Goal: Task Accomplishment & Management: Complete application form

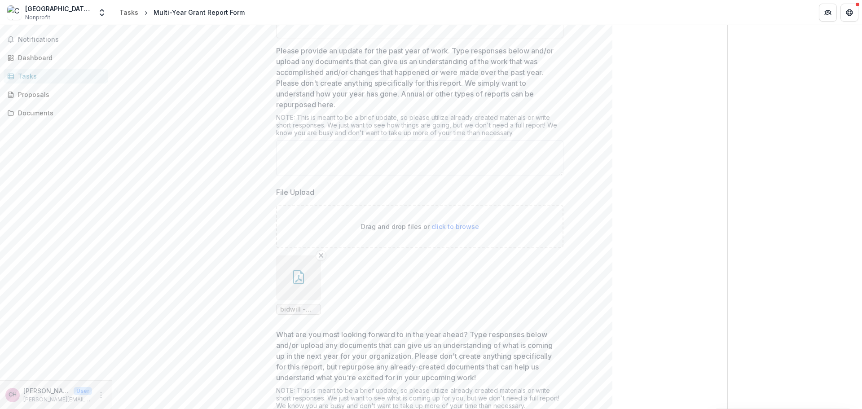
scroll to position [90, 0]
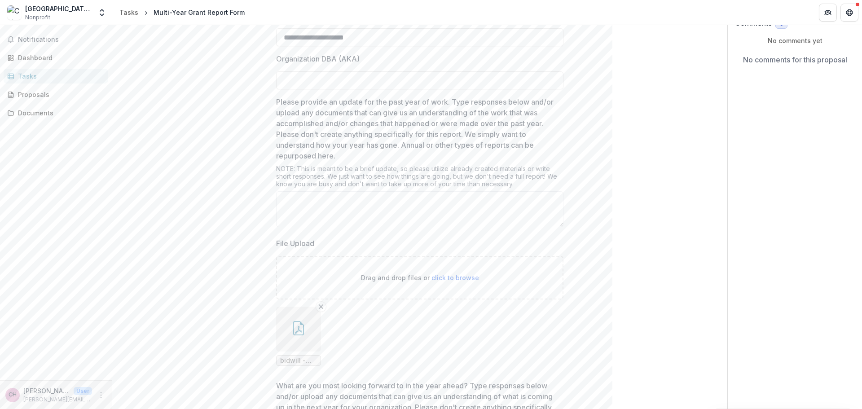
click at [164, 10] on div "Multi-Year Grant Report Form" at bounding box center [199, 12] width 91 height 9
click at [124, 13] on div "Tasks" at bounding box center [128, 12] width 19 height 9
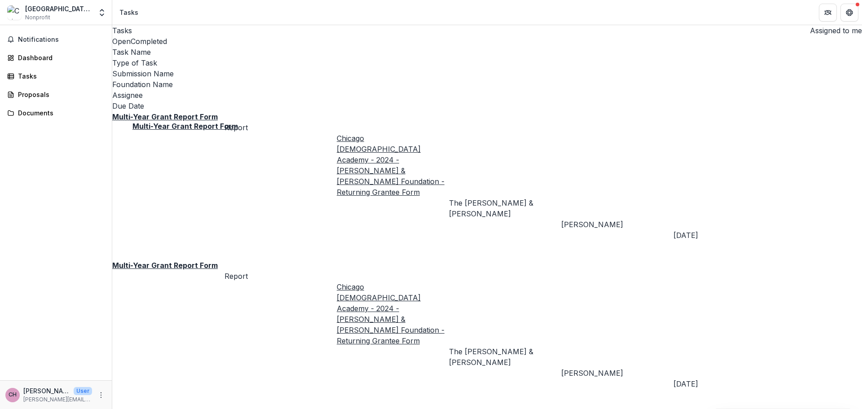
click at [202, 112] on u "Multi-Year Grant Report Form" at bounding box center [165, 116] width 106 height 9
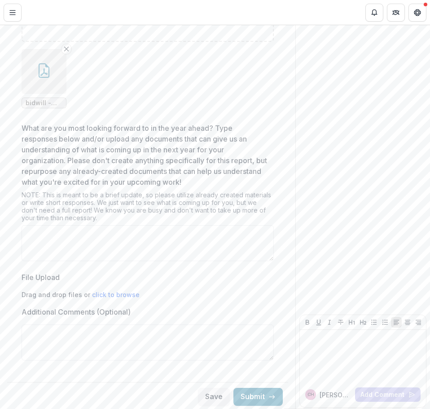
scroll to position [402, 0]
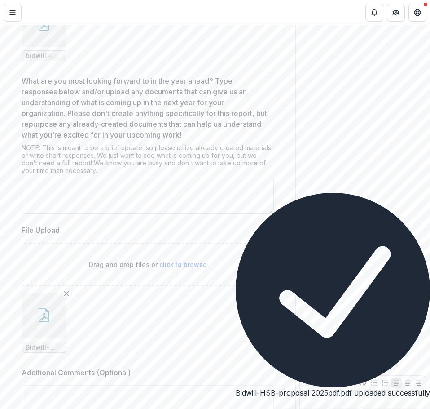
click at [76, 211] on textarea "What are you most looking forward to in the year ahead? Type responses below an…" at bounding box center [148, 196] width 252 height 36
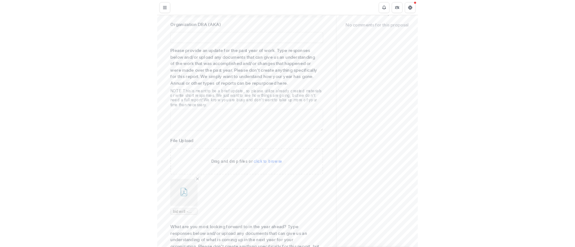
scroll to position [0, 0]
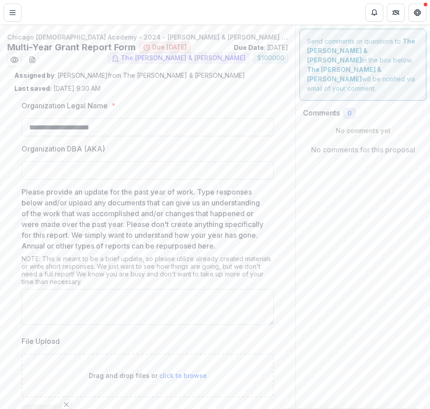
type textarea "**********"
click at [89, 322] on textarea "Please provide an update for the past year of work. Type responses below and/or…" at bounding box center [148, 307] width 252 height 36
paste textarea "**********"
type textarea "**********"
click at [60, 174] on input "Organization DBA (AKA)" at bounding box center [148, 170] width 252 height 18
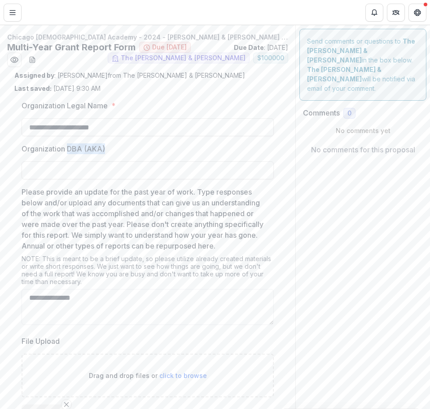
drag, startPoint x: 108, startPoint y: 145, endPoint x: 69, endPoint y: 153, distance: 39.8
click at [69, 153] on label "Organization DBA (AKA)" at bounding box center [145, 148] width 247 height 11
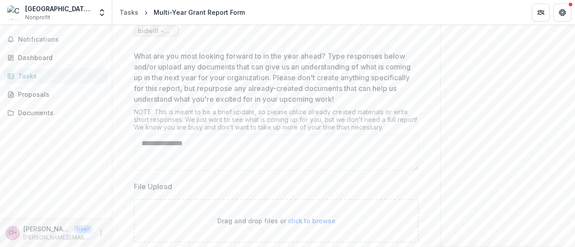
scroll to position [599, 0]
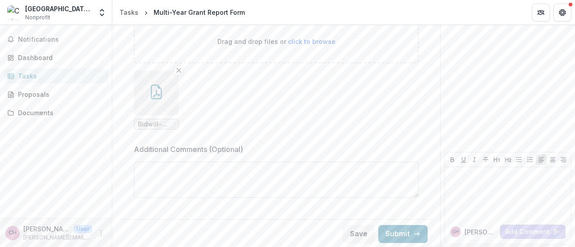
click at [264, 175] on textarea "Additional Comments (Optional)" at bounding box center [276, 180] width 285 height 36
type textarea "***"
click at [350, 233] on button "Save" at bounding box center [359, 234] width 32 height 18
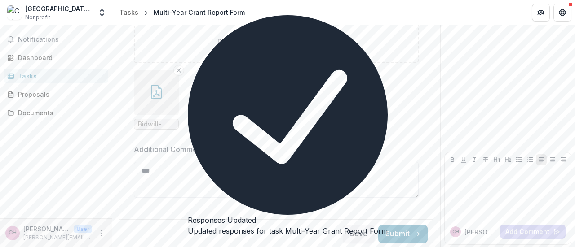
click at [188, 245] on button "Close" at bounding box center [188, 245] width 0 height 0
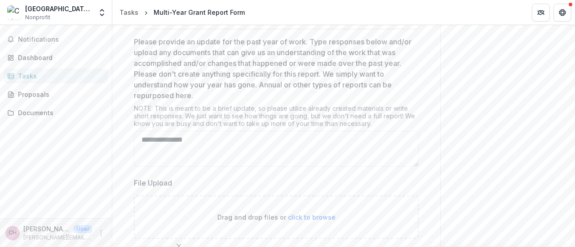
scroll to position [0, 0]
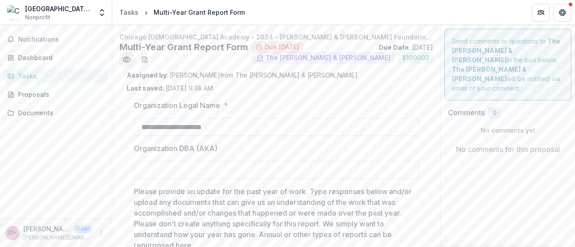
click at [126, 62] on icon "Preview 8b8e87aa-3bb8-4cdf-8912-a9c806422e53.pdf" at bounding box center [126, 59] width 9 height 9
click at [149, 61] on button "download-word-button" at bounding box center [144, 60] width 14 height 14
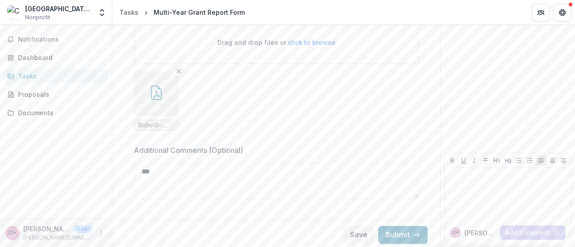
scroll to position [599, 0]
click at [392, 236] on button "Submit" at bounding box center [402, 234] width 49 height 18
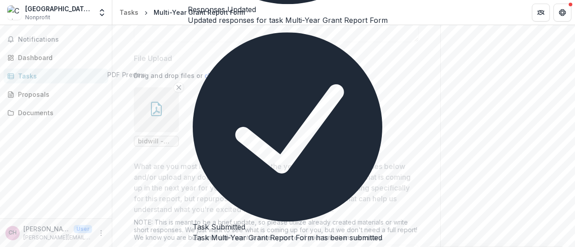
scroll to position [0, 0]
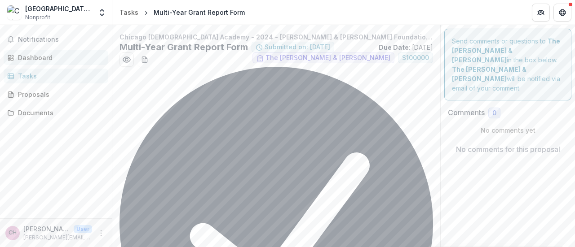
click at [42, 59] on div "Dashboard" at bounding box center [59, 57] width 83 height 9
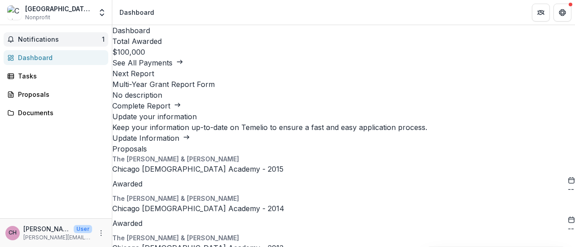
click at [48, 38] on span "Notifications" at bounding box center [60, 40] width 84 height 8
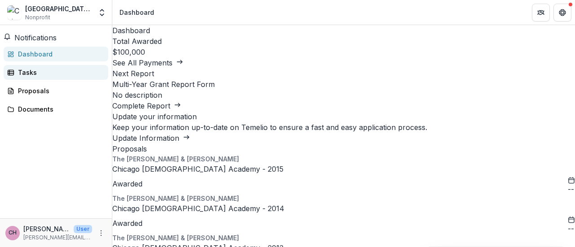
click at [40, 77] on div "Tasks" at bounding box center [59, 72] width 83 height 9
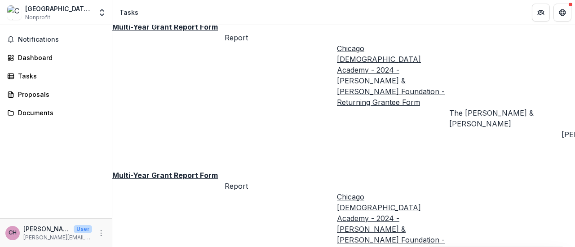
scroll to position [0, 243]
drag, startPoint x: 260, startPoint y: 121, endPoint x: 366, endPoint y: 117, distance: 106.5
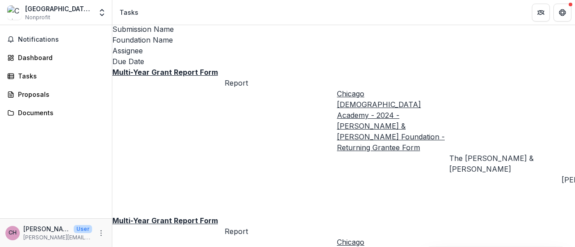
scroll to position [0, 0]
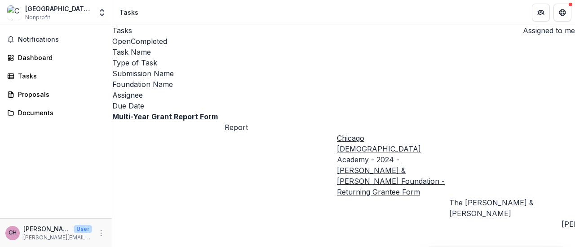
drag, startPoint x: 341, startPoint y: 159, endPoint x: 274, endPoint y: 147, distance: 68.5
drag, startPoint x: 272, startPoint y: 150, endPoint x: 194, endPoint y: 139, distance: 78.6
click at [47, 42] on span "Notifications" at bounding box center [61, 40] width 87 height 8
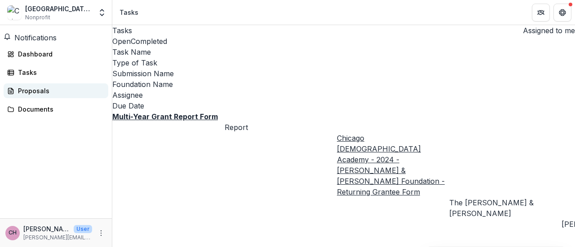
click at [48, 96] on div "Proposals" at bounding box center [59, 90] width 83 height 9
